Goal: Find specific page/section: Locate a particular part of the current website

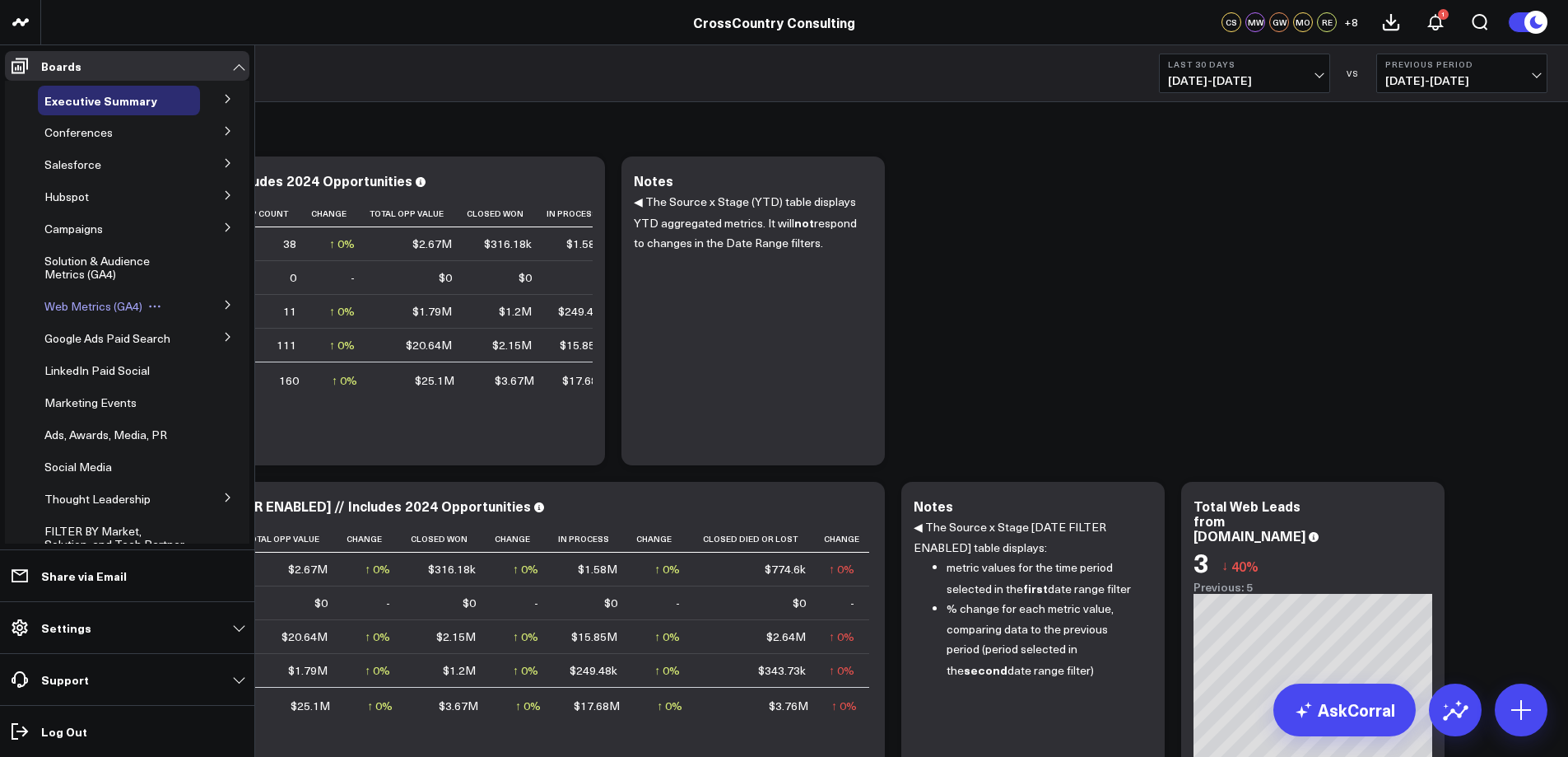
click at [116, 298] on span "Web Metrics (GA4)" at bounding box center [93, 306] width 98 height 15
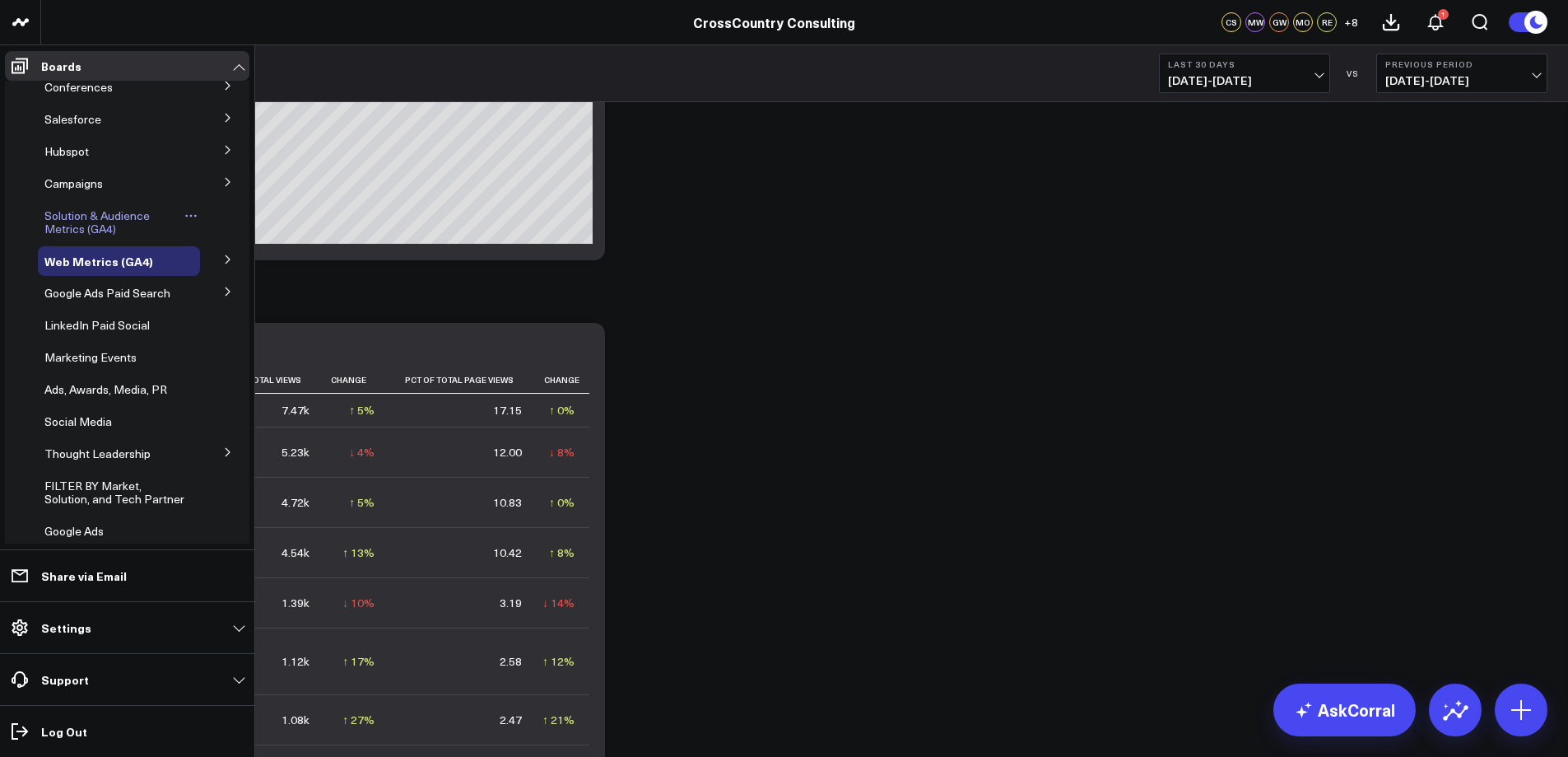
scroll to position [83, 0]
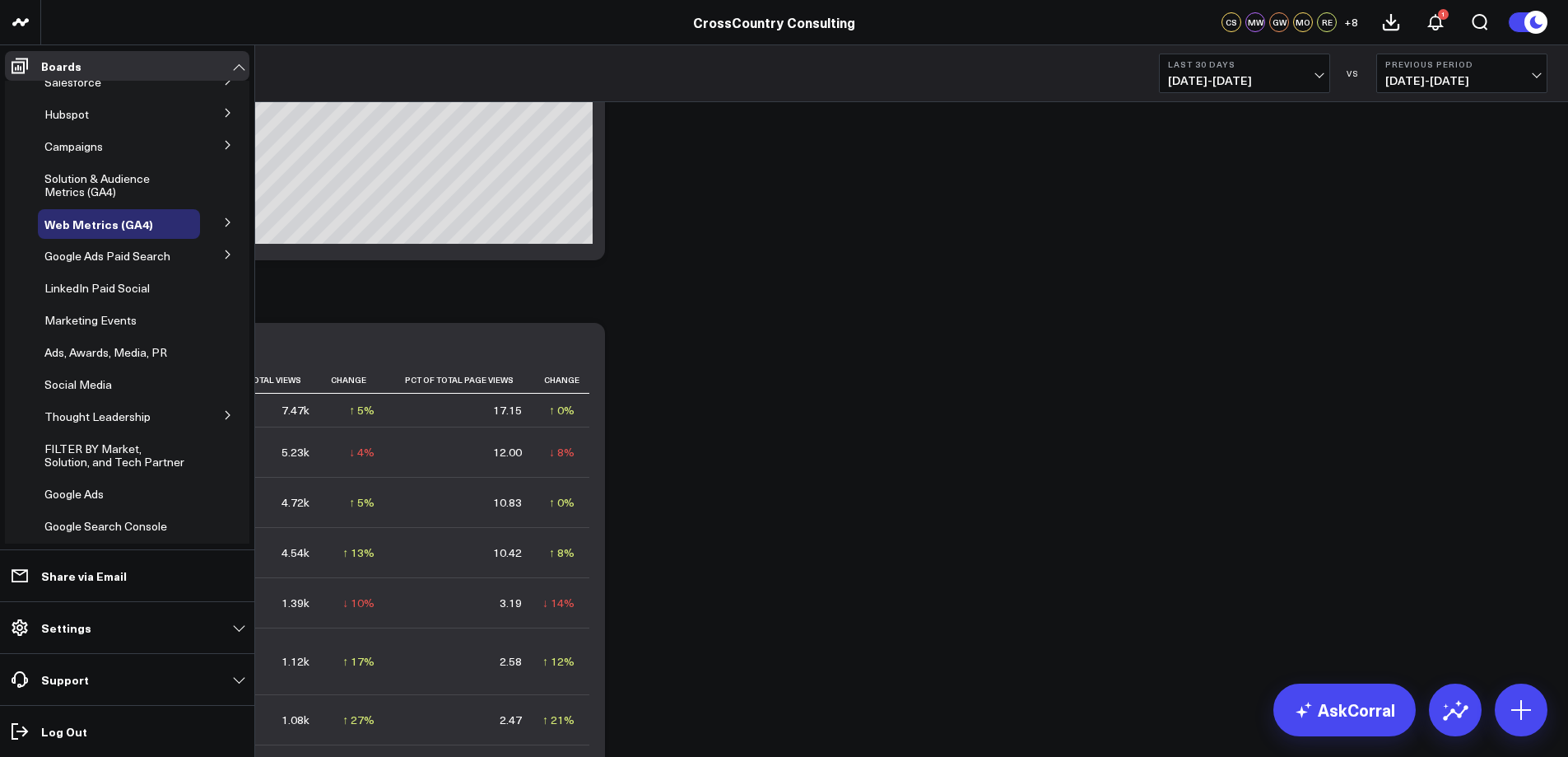
click at [212, 224] on button at bounding box center [228, 221] width 43 height 25
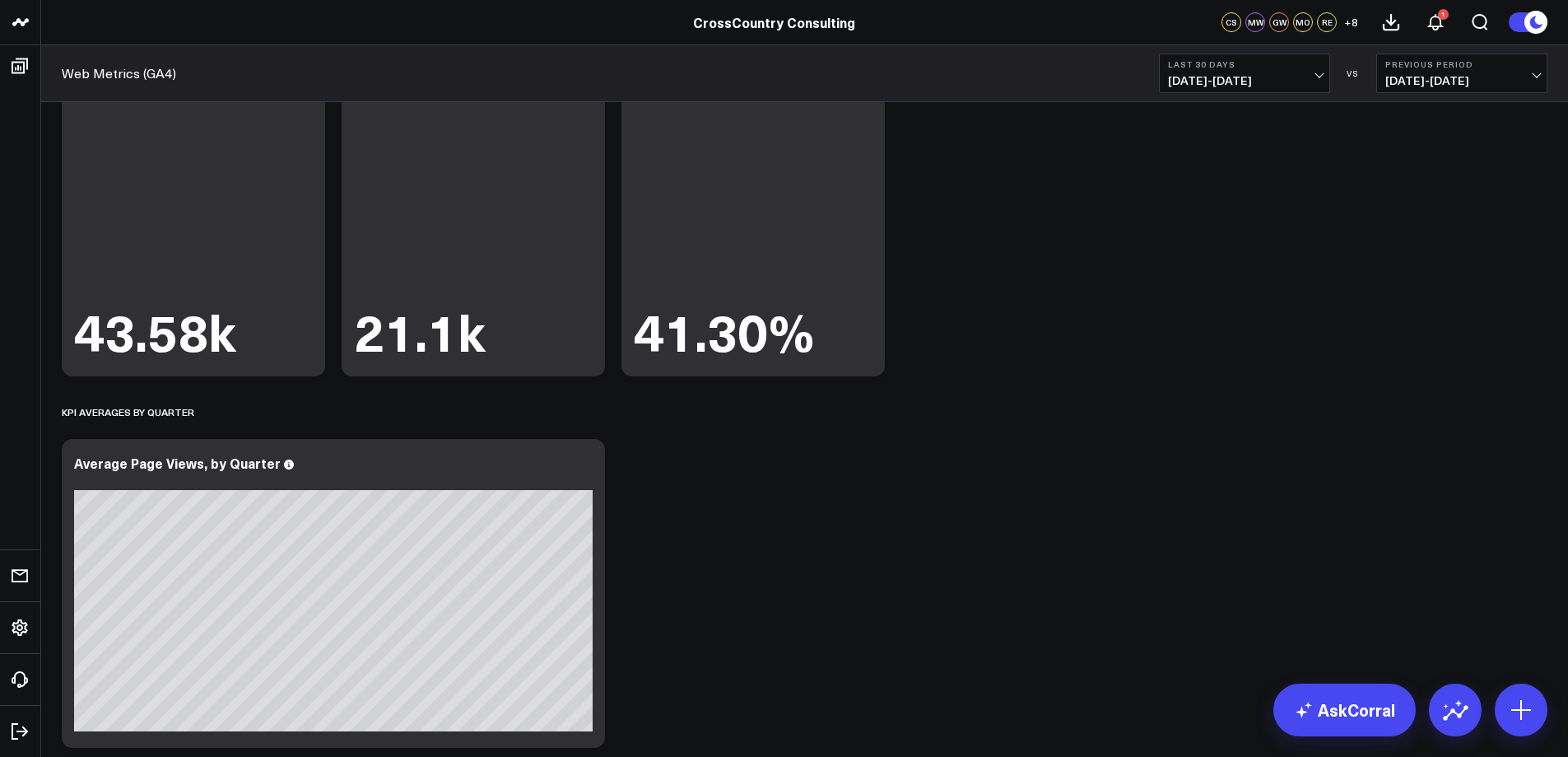
scroll to position [0, 0]
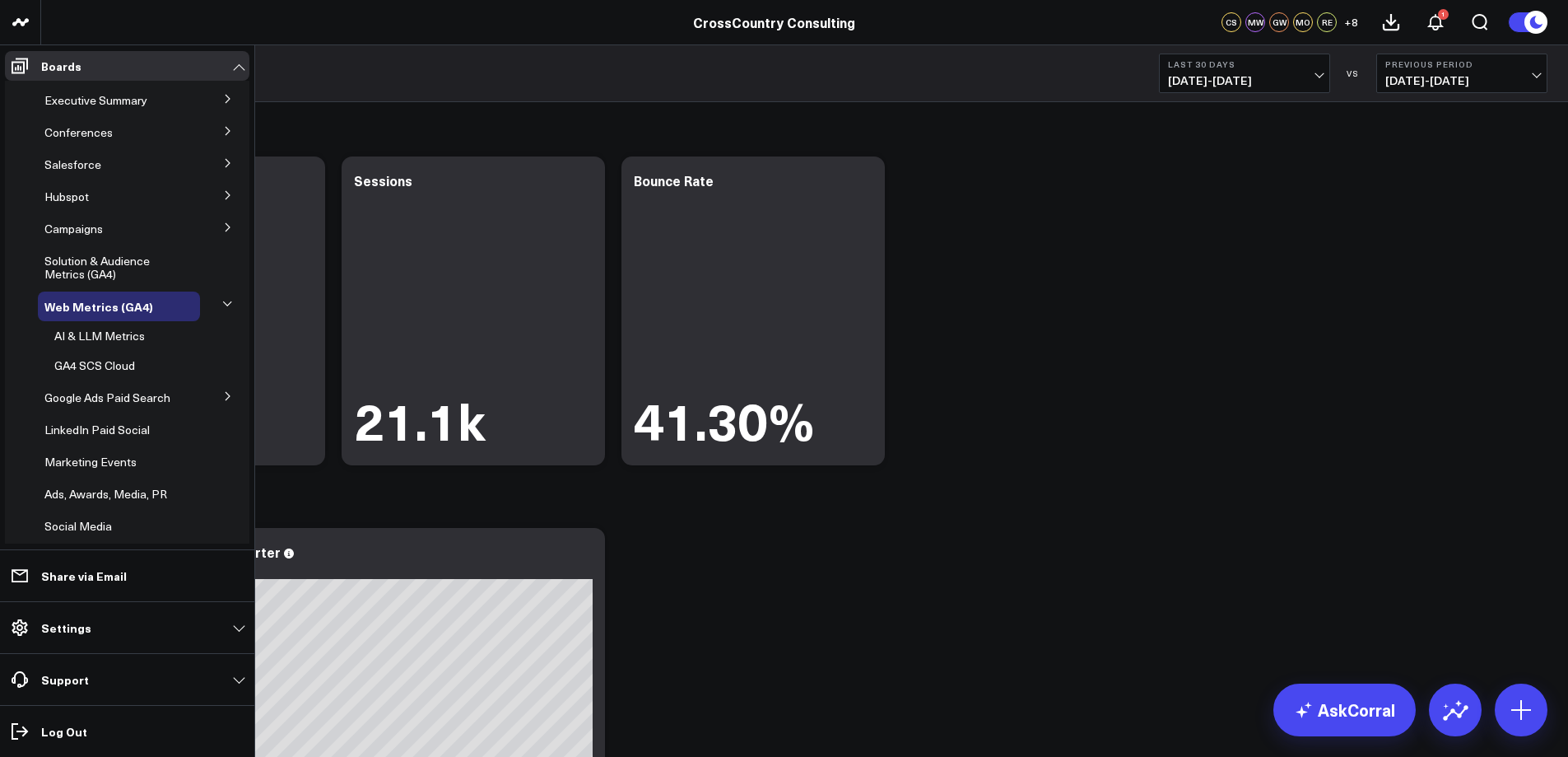
click at [212, 168] on button at bounding box center [228, 162] width 43 height 25
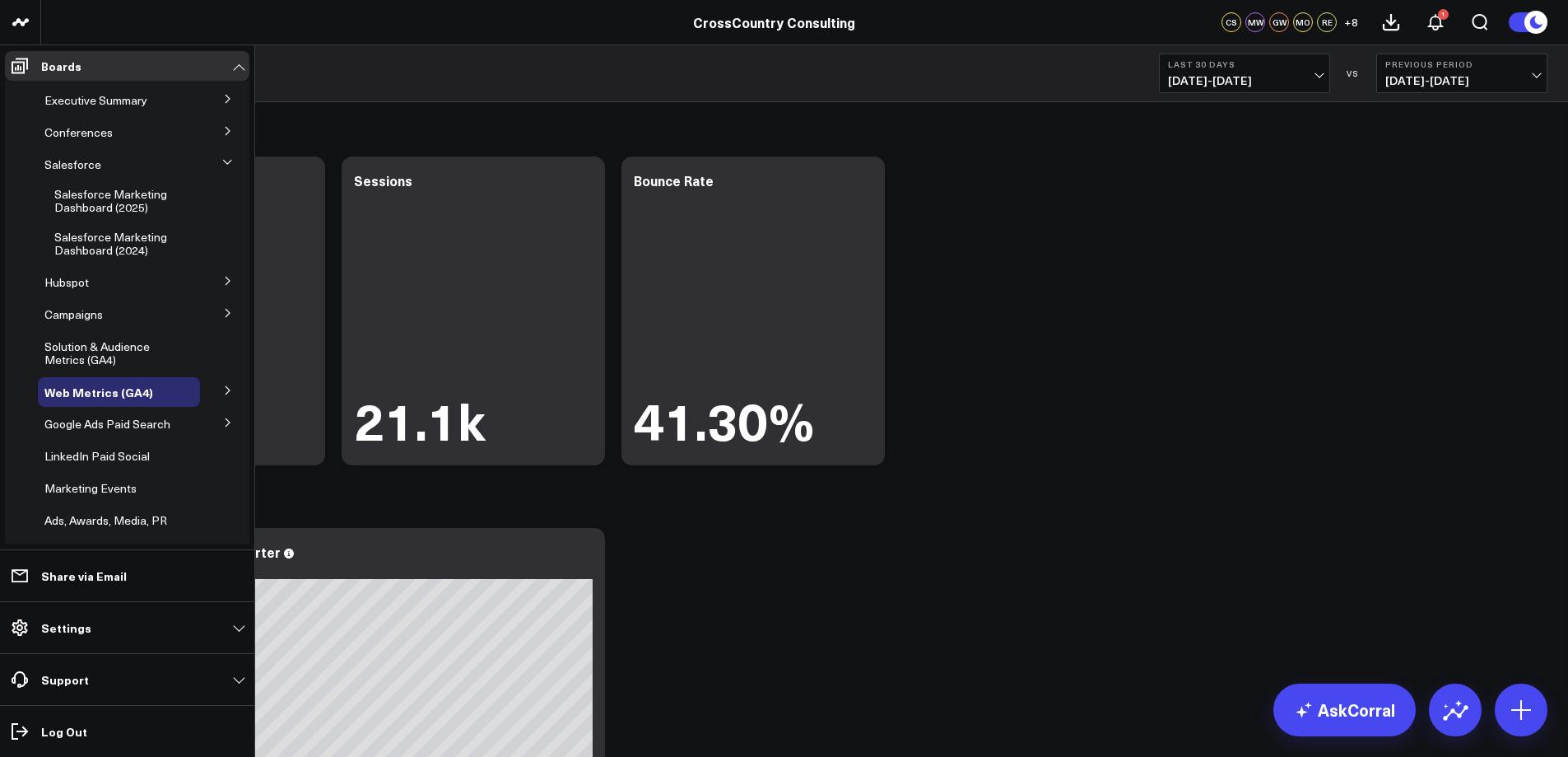
click at [223, 136] on icon at bounding box center [228, 131] width 10 height 10
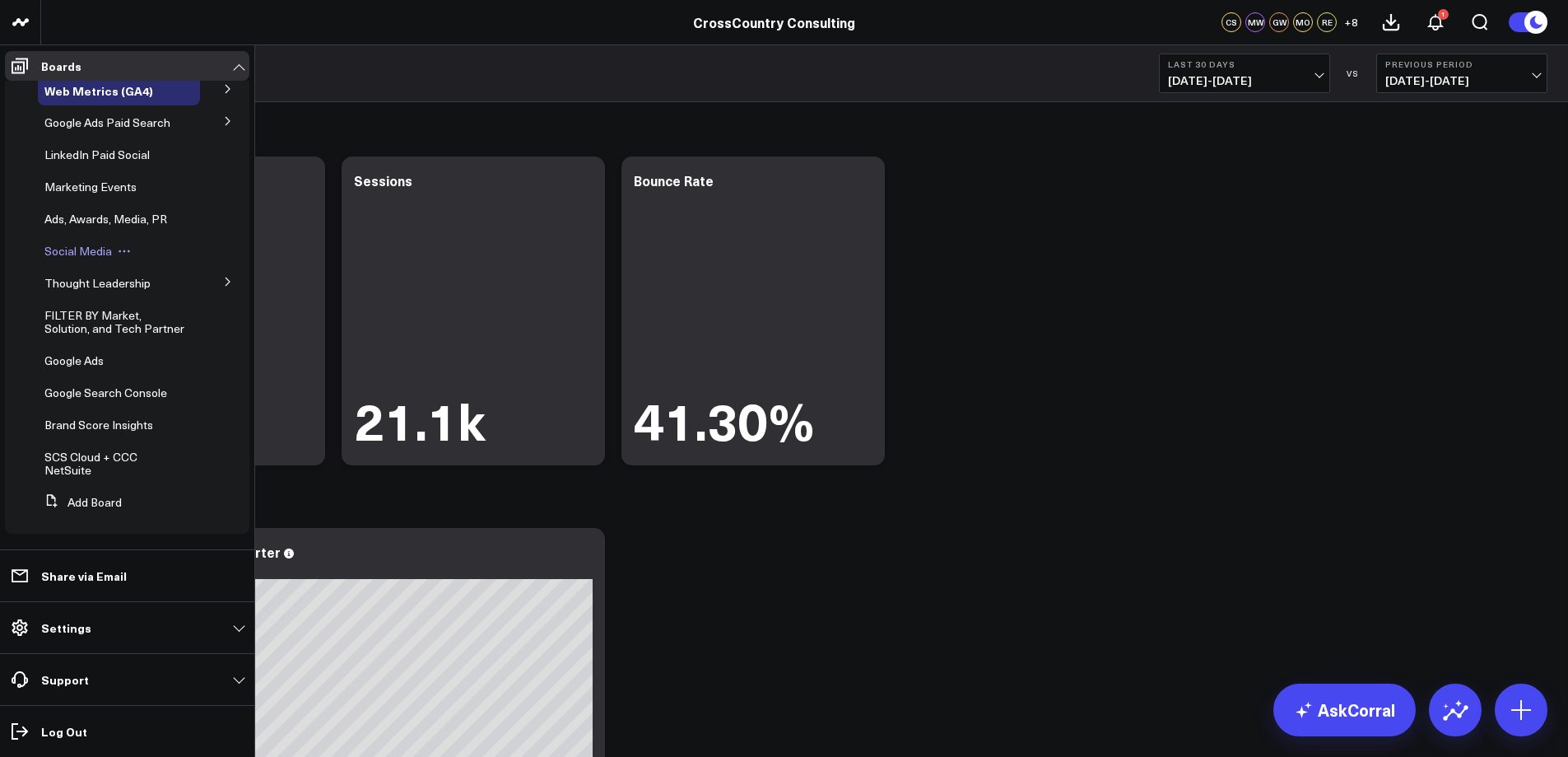
scroll to position [272, 0]
click at [79, 426] on span "Brand Score Insights" at bounding box center [99, 424] width 109 height 15
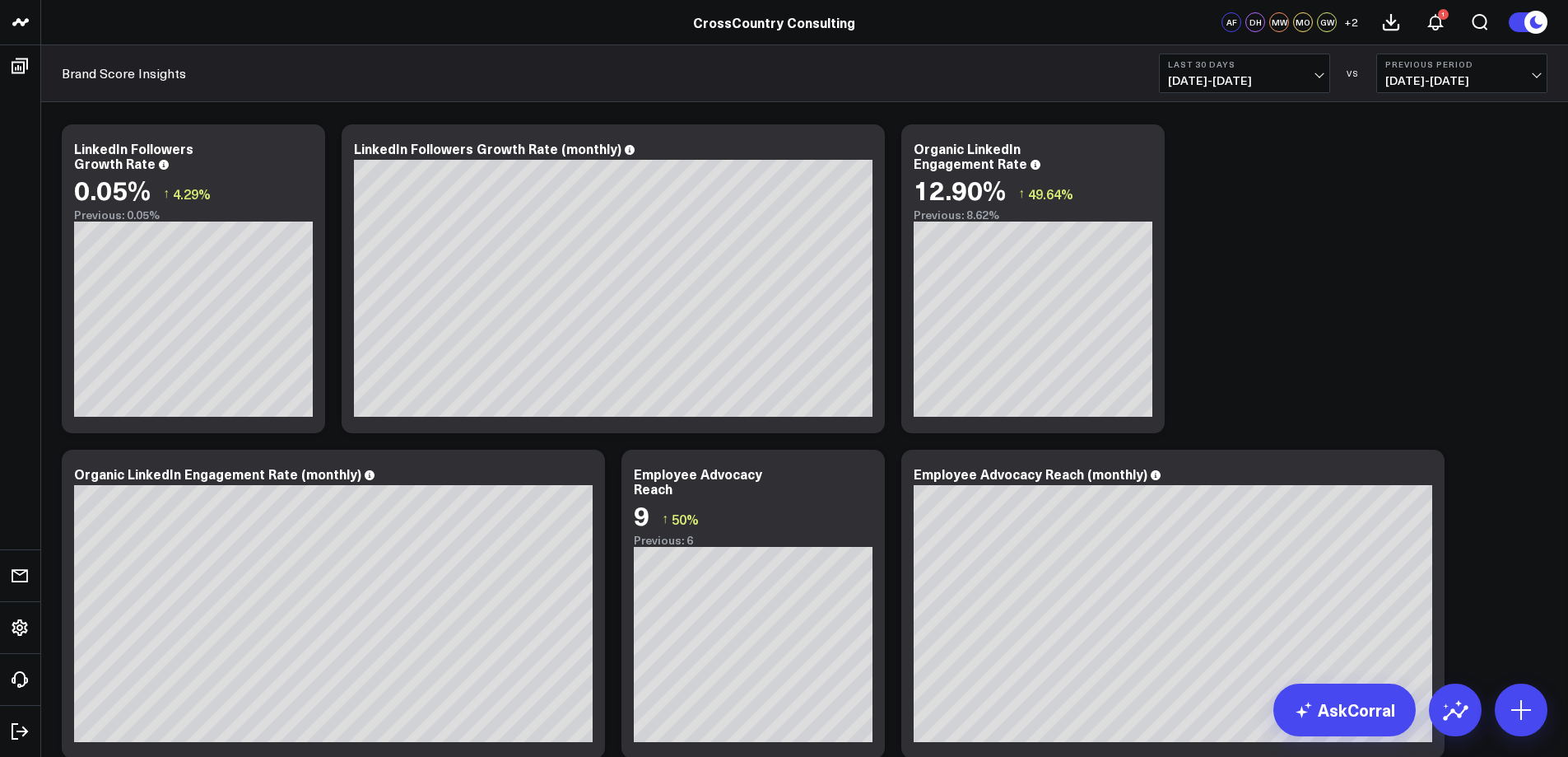
scroll to position [1400, 0]
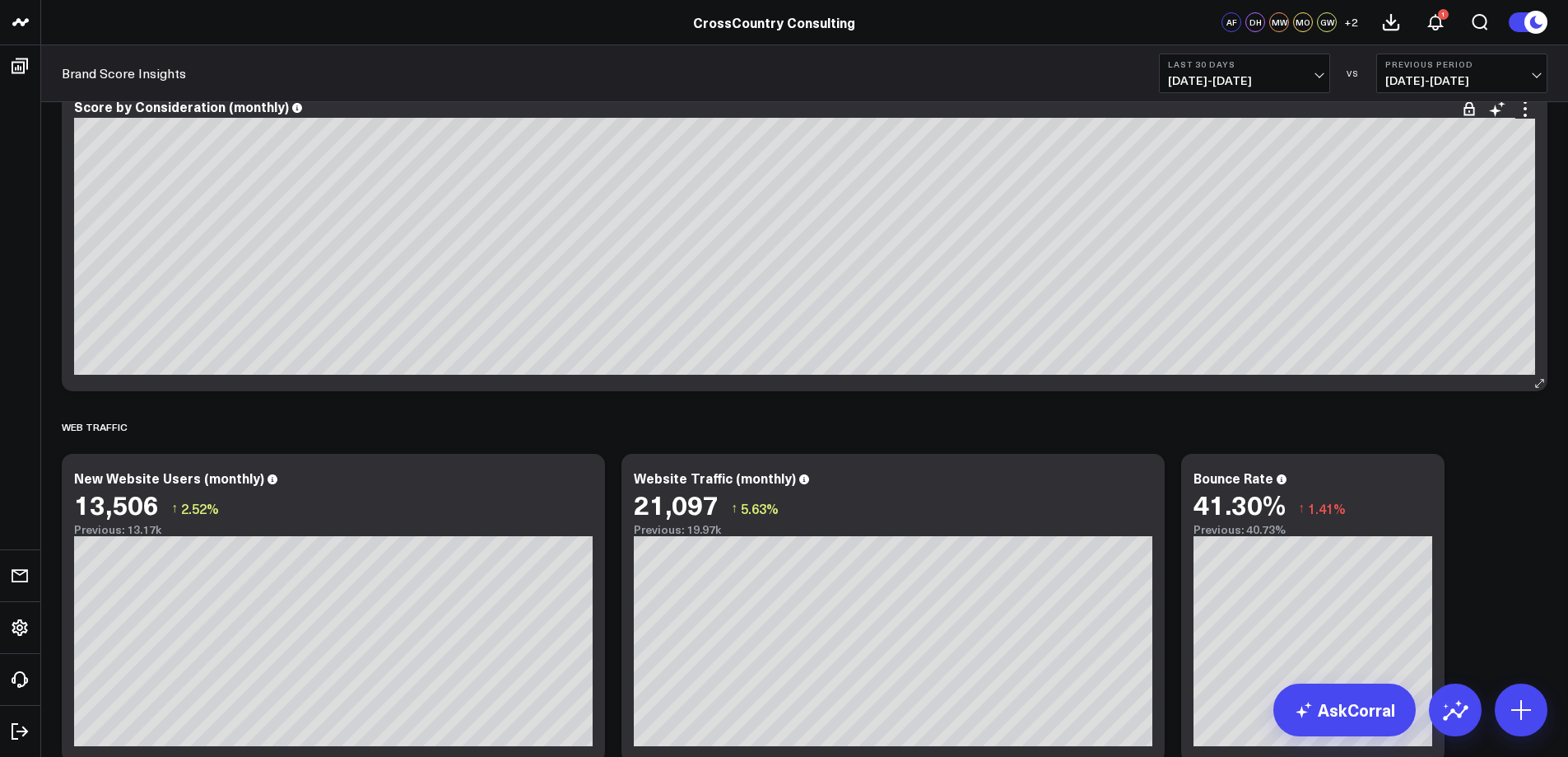
scroll to position [411, 0]
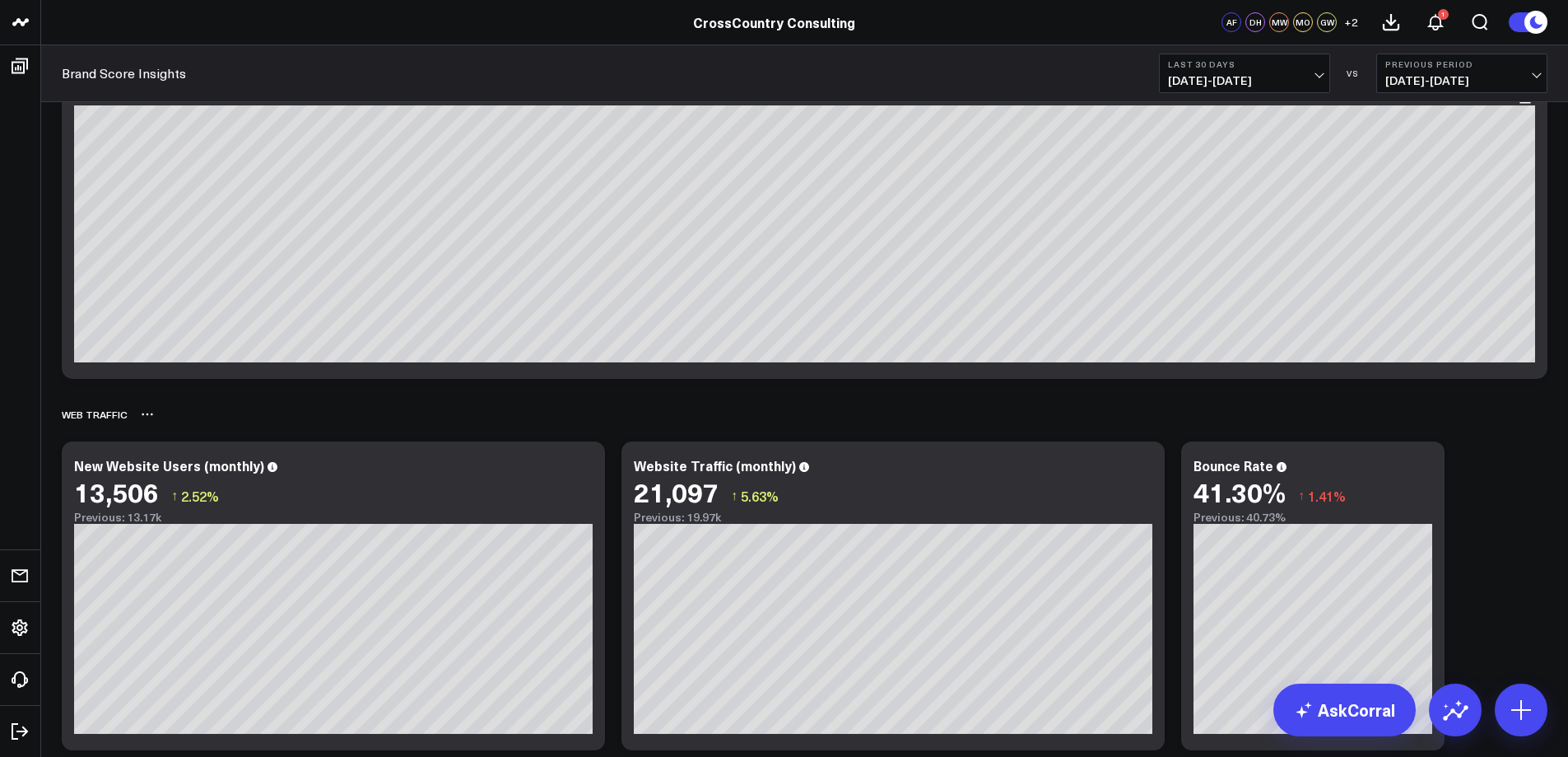
click at [342, 424] on div "WEB TRAFFIC" at bounding box center [804, 414] width 1485 height 37
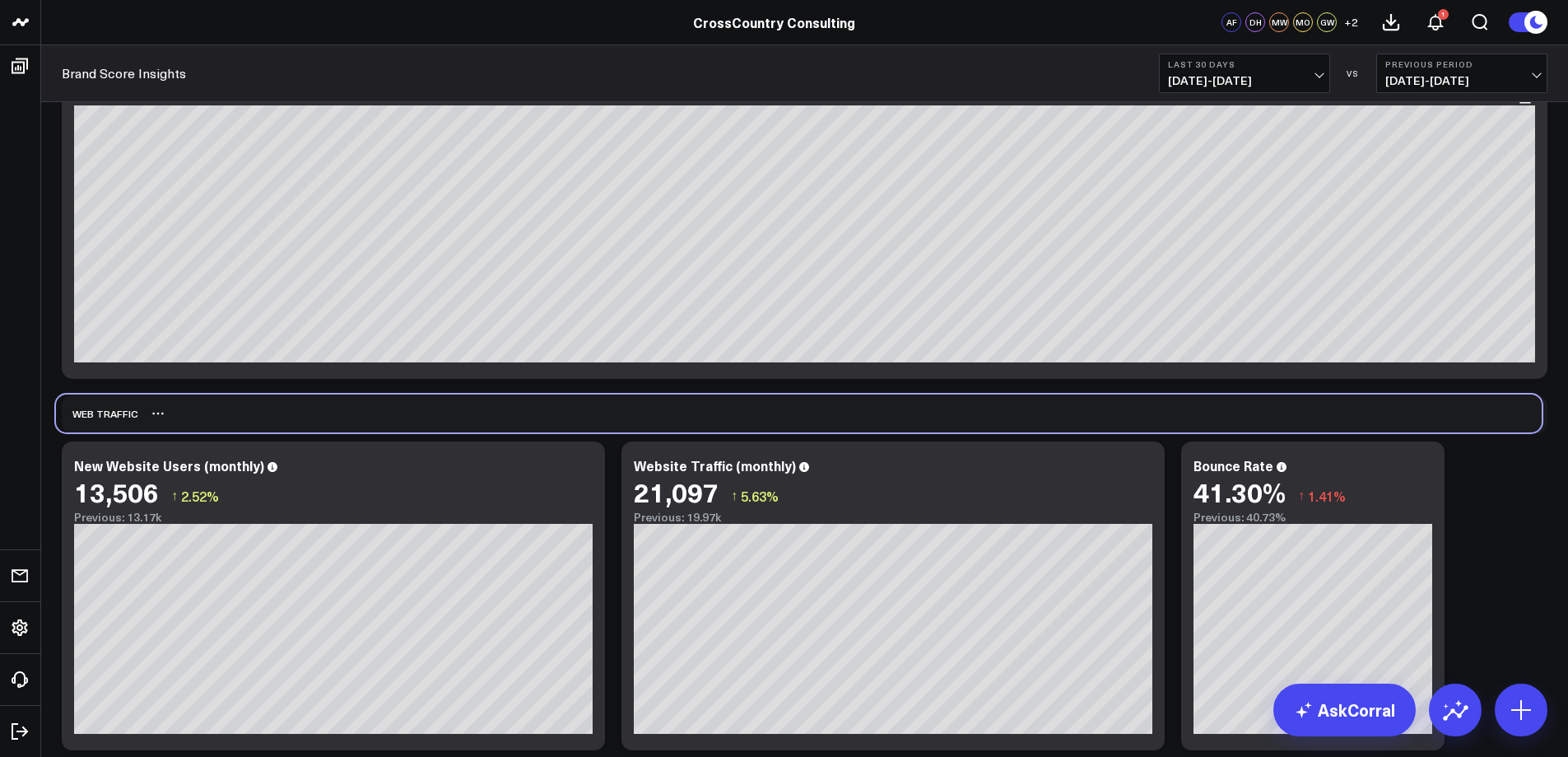
click at [337, 422] on div "WEB TRAFFIC" at bounding box center [798, 413] width 1485 height 37
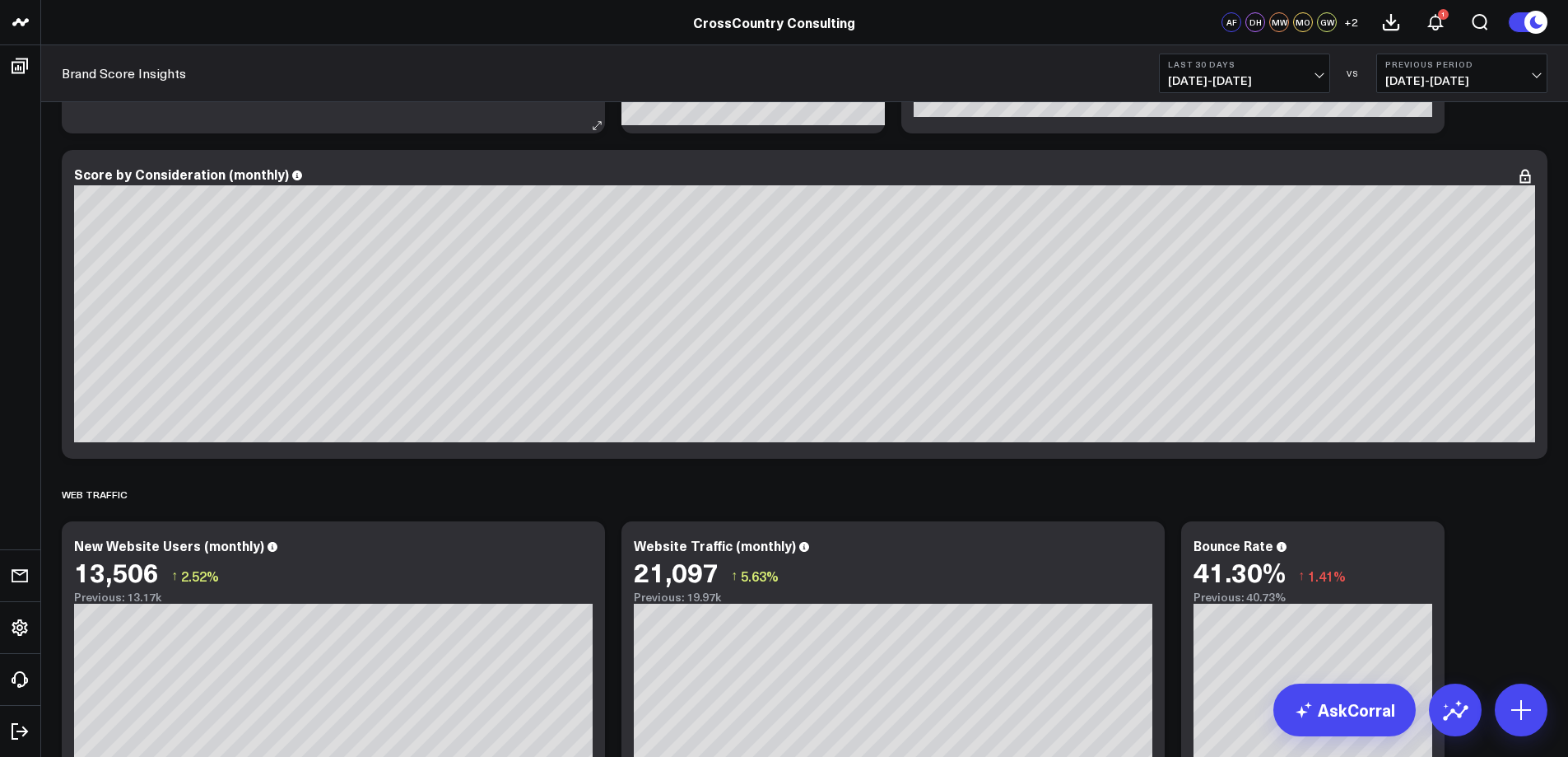
scroll to position [576, 0]
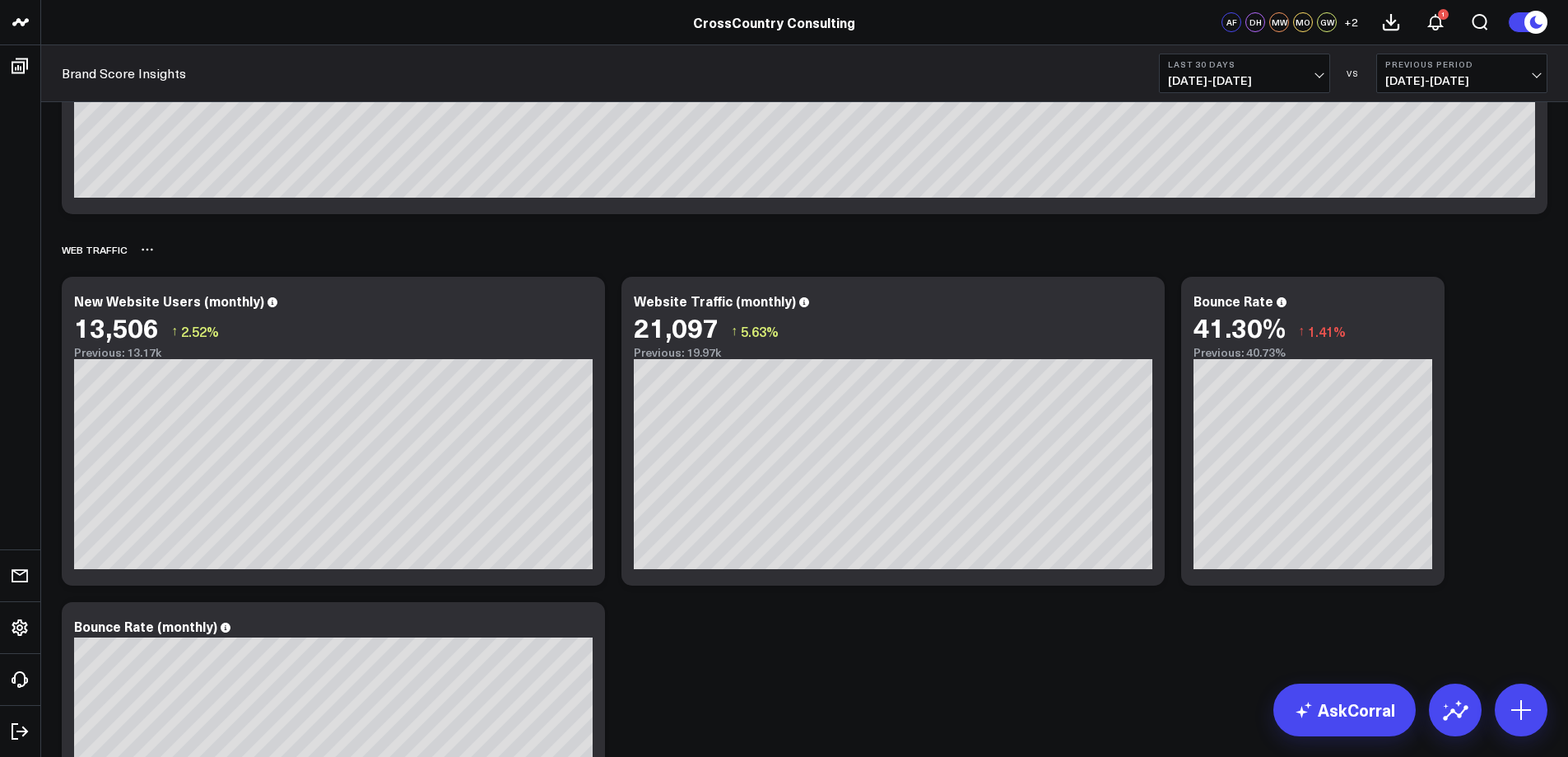
click at [407, 239] on div "WEB TRAFFIC" at bounding box center [804, 249] width 1485 height 37
